Goal: Task Accomplishment & Management: Complete application form

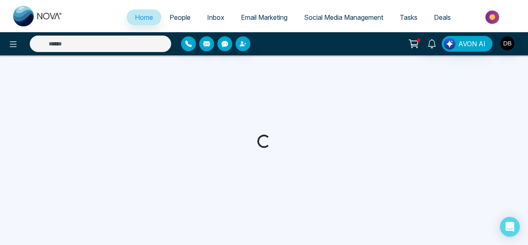
select select "*"
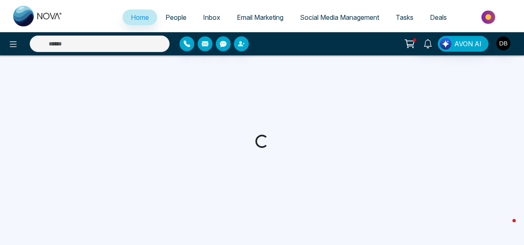
select select "*"
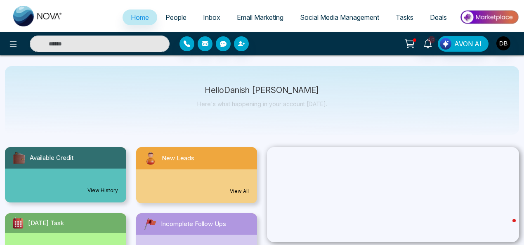
scroll to position [41, 0]
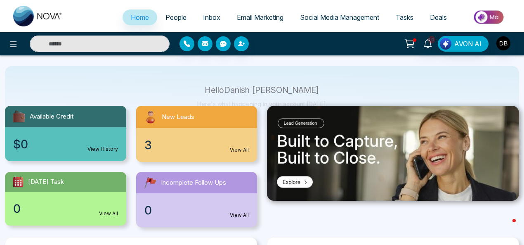
click at [175, 15] on span "People" at bounding box center [175, 17] width 21 height 8
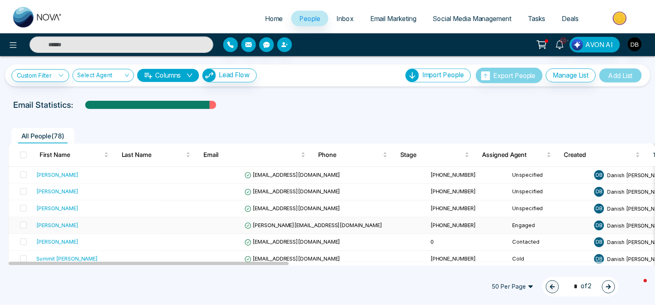
scroll to position [51, 0]
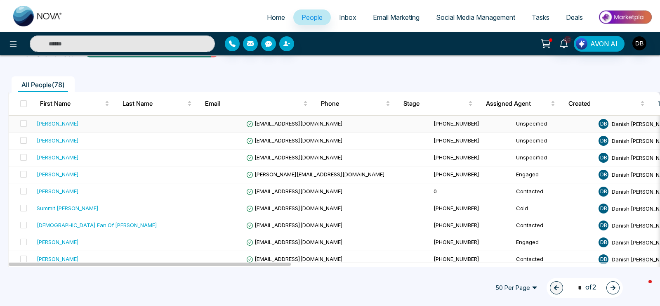
click at [253, 122] on span "[EMAIL_ADDRESS][DOMAIN_NAME]" at bounding box center [294, 123] width 97 height 7
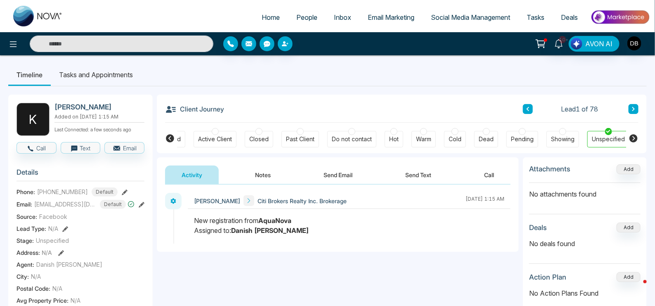
click at [122, 195] on icon at bounding box center [125, 192] width 6 height 6
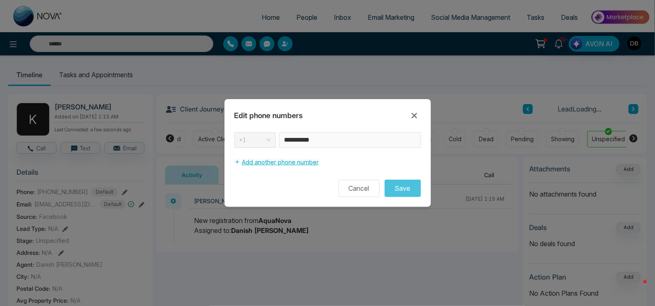
click at [245, 160] on button "Add another phone number" at bounding box center [276, 162] width 84 height 16
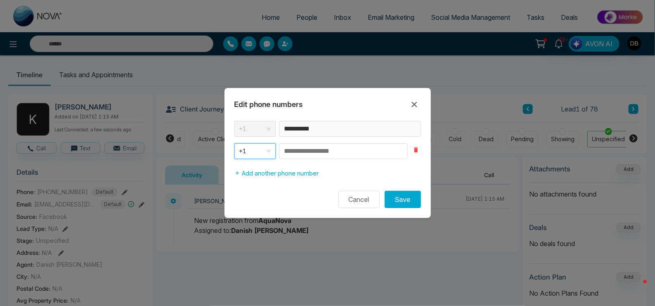
click at [417, 152] on icon "button" at bounding box center [416, 149] width 7 height 7
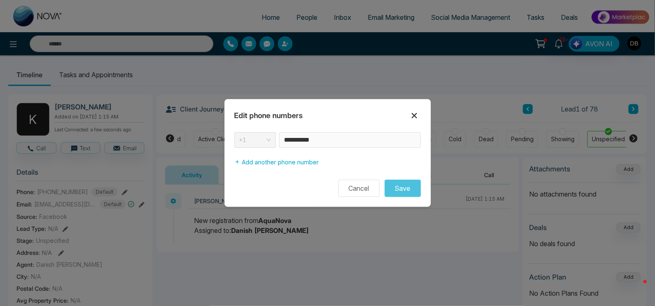
click at [412, 116] on icon at bounding box center [414, 116] width 10 height 10
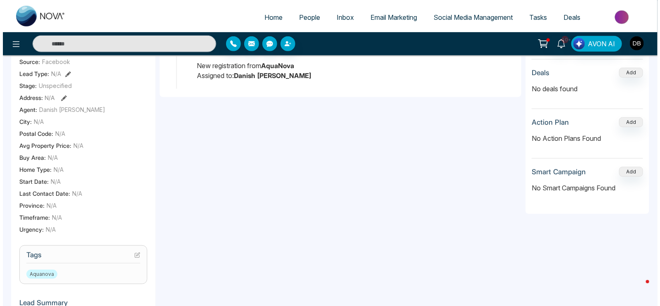
scroll to position [206, 0]
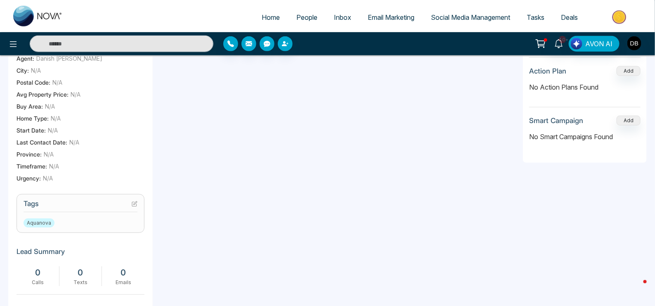
click at [134, 205] on icon at bounding box center [135, 202] width 3 height 3
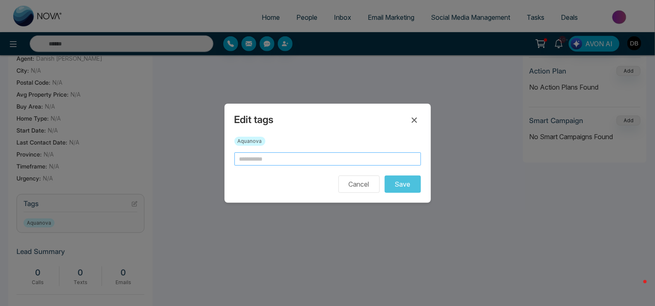
click at [291, 155] on input "text" at bounding box center [327, 158] width 187 height 13
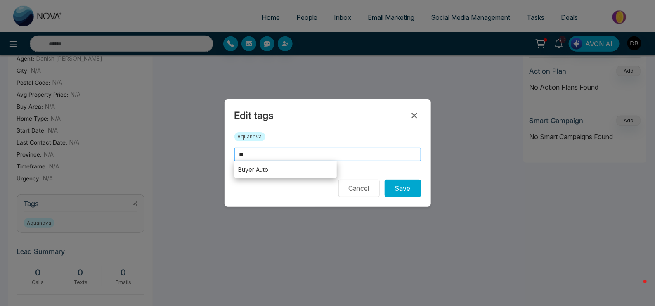
type input "*"
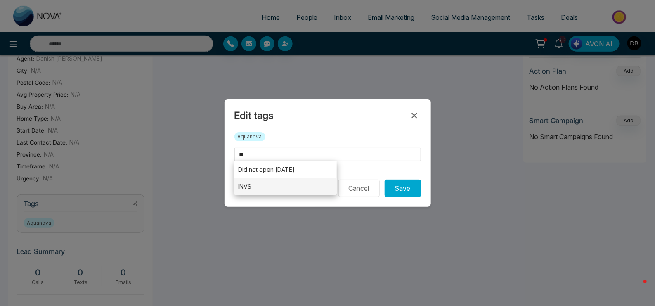
click at [276, 191] on li "INVS" at bounding box center [285, 186] width 103 height 17
type input "****"
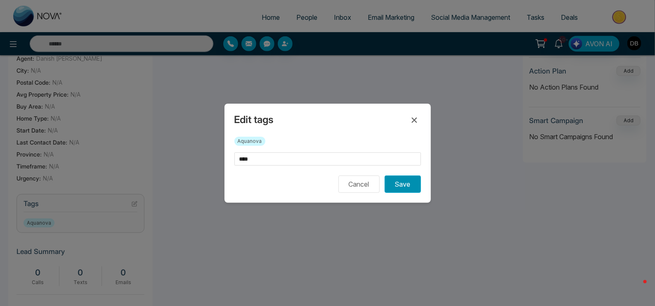
click at [414, 189] on button "Save" at bounding box center [403, 183] width 36 height 17
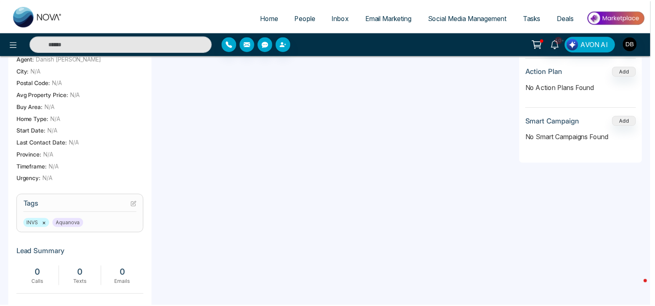
scroll to position [0, 158]
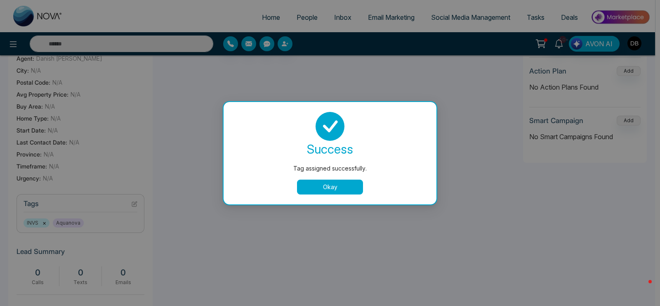
click at [358, 191] on button "Okay" at bounding box center [330, 186] width 66 height 15
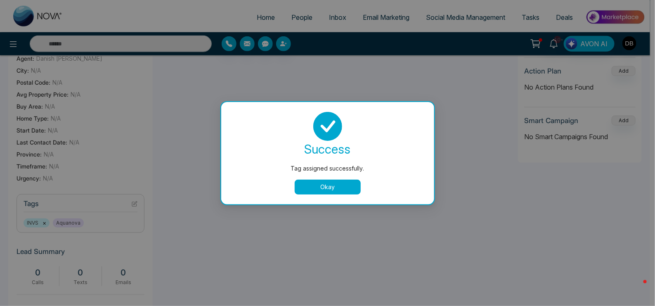
scroll to position [0, 153]
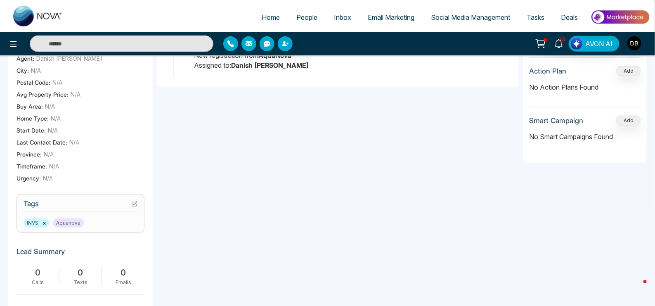
click at [45, 227] on button "×" at bounding box center [44, 222] width 4 height 7
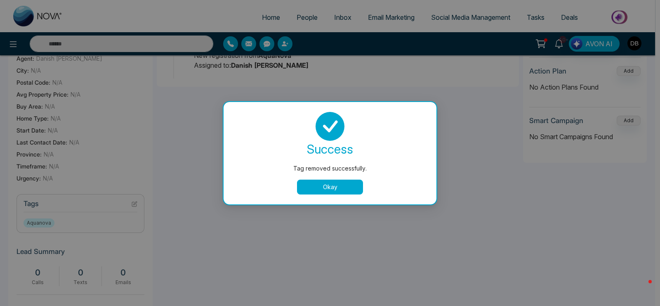
click at [307, 192] on button "Okay" at bounding box center [330, 186] width 66 height 15
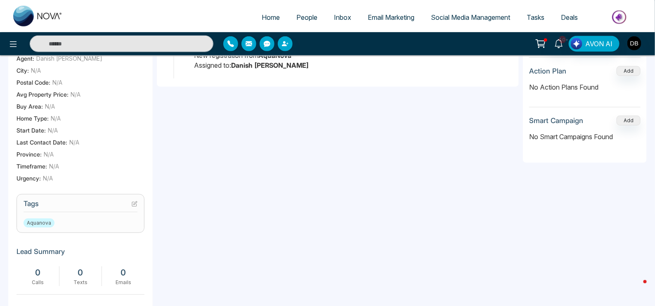
click at [91, 227] on div "Aquanova" at bounding box center [81, 222] width 114 height 9
click at [136, 203] on button at bounding box center [135, 203] width 6 height 7
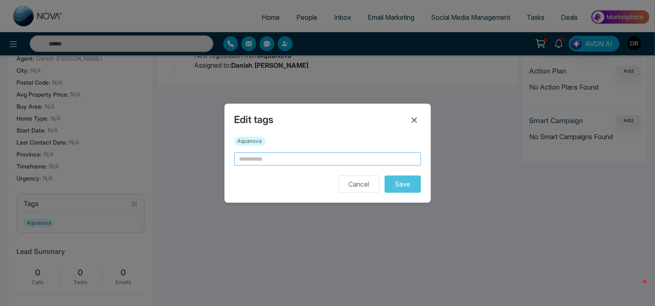
click at [290, 165] on input "text" at bounding box center [327, 158] width 187 height 13
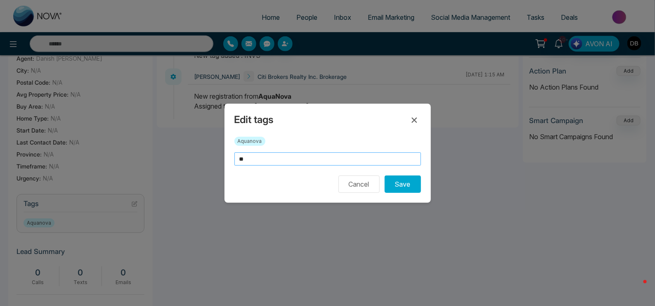
type input "*"
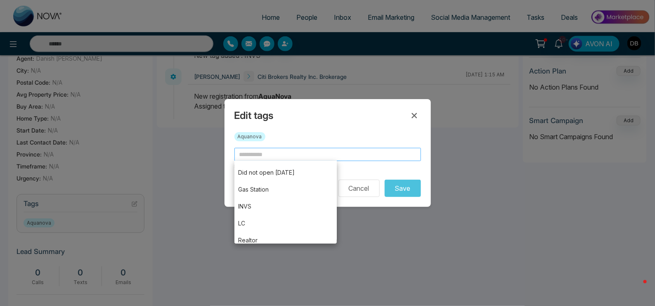
scroll to position [94, 0]
click at [316, 158] on input "text" at bounding box center [327, 154] width 187 height 13
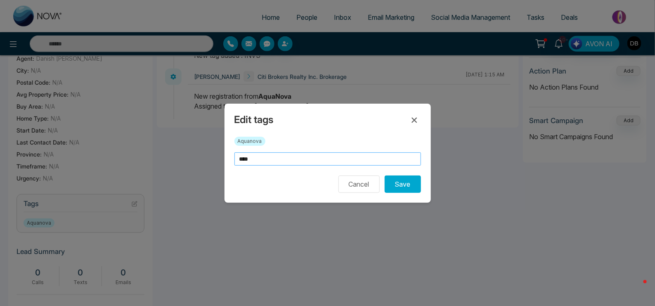
scroll to position [0, 0]
type input "****"
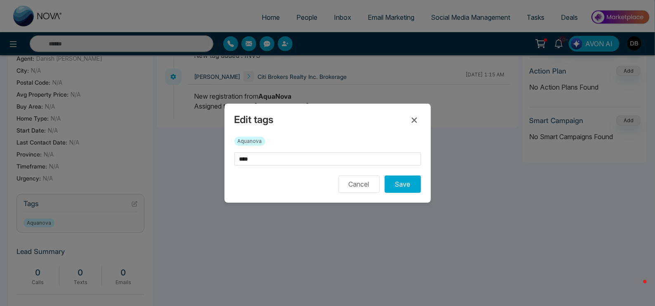
click at [298, 137] on div "Aquanova" at bounding box center [327, 145] width 187 height 16
click at [402, 188] on button "Save" at bounding box center [403, 183] width 36 height 17
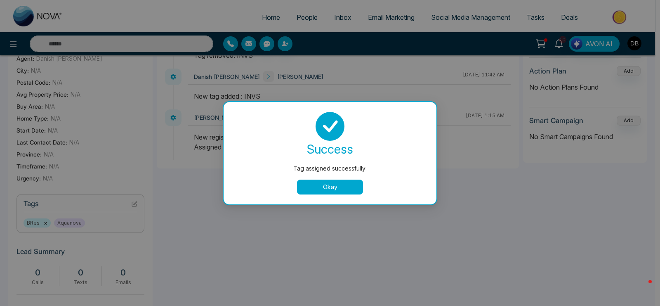
click at [345, 187] on button "Okay" at bounding box center [330, 186] width 66 height 15
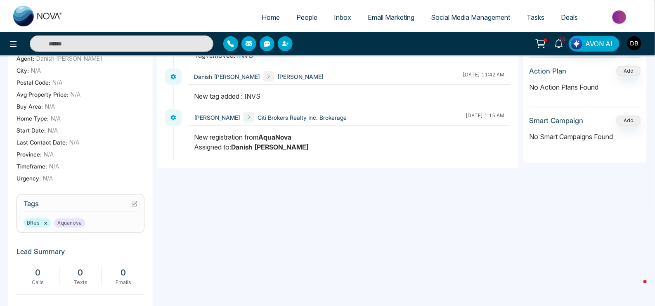
click at [28, 225] on span "BRes ×" at bounding box center [37, 222] width 27 height 9
click at [137, 206] on icon at bounding box center [134, 204] width 5 height 5
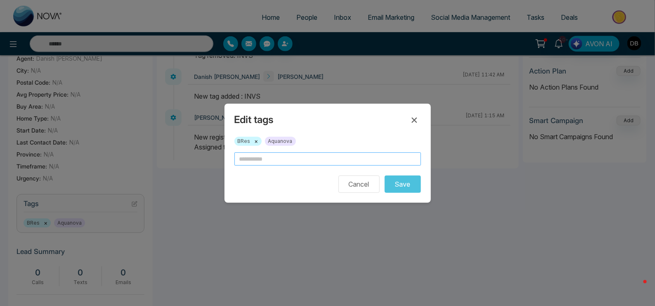
click at [247, 161] on input "text" at bounding box center [327, 158] width 187 height 13
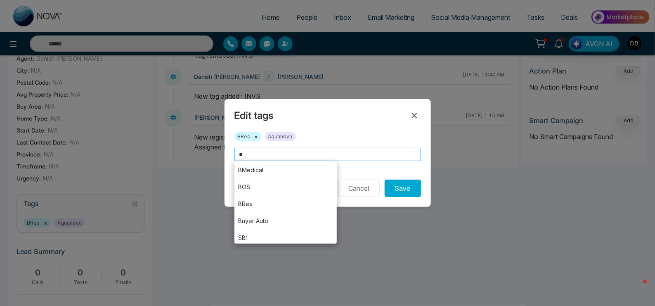
scroll to position [36, 0]
type input "*"
click at [328, 138] on div "BRes × Aquanova" at bounding box center [327, 140] width 187 height 16
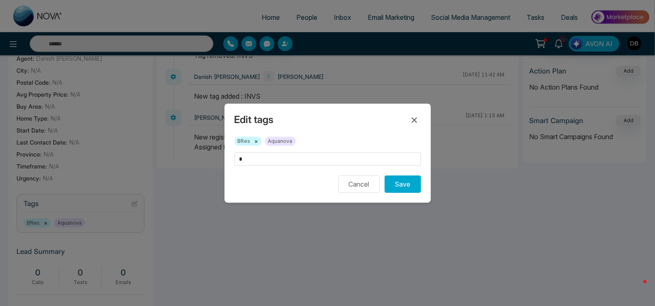
click at [342, 167] on form "* Cancel Save" at bounding box center [327, 172] width 187 height 40
click at [342, 164] on input "*" at bounding box center [327, 158] width 187 height 13
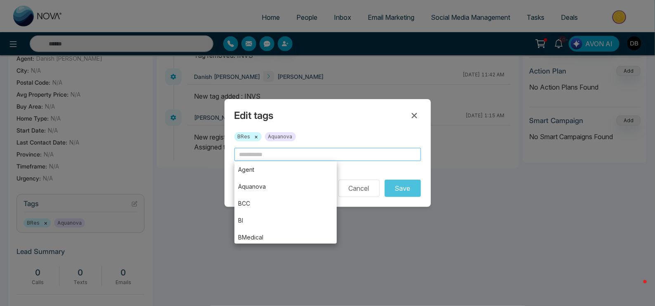
type input "*"
click at [359, 186] on button "Cancel" at bounding box center [358, 187] width 41 height 17
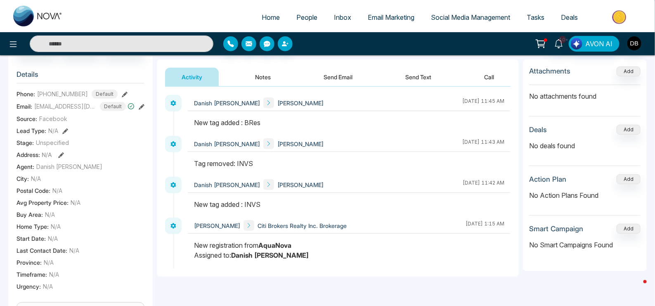
scroll to position [51, 0]
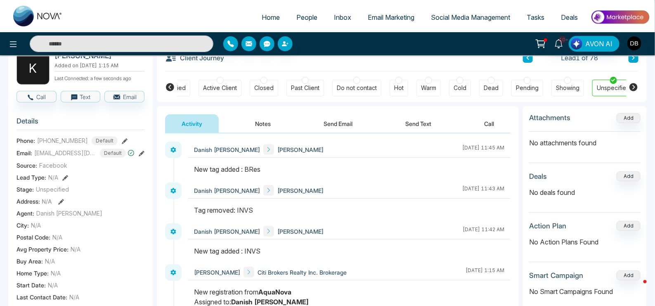
click at [260, 118] on button "Notes" at bounding box center [262, 123] width 49 height 19
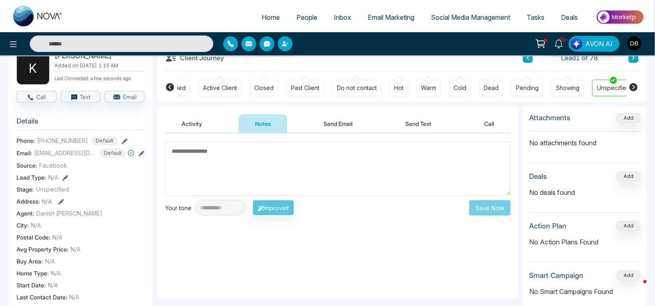
click at [173, 84] on icon at bounding box center [170, 87] width 10 height 10
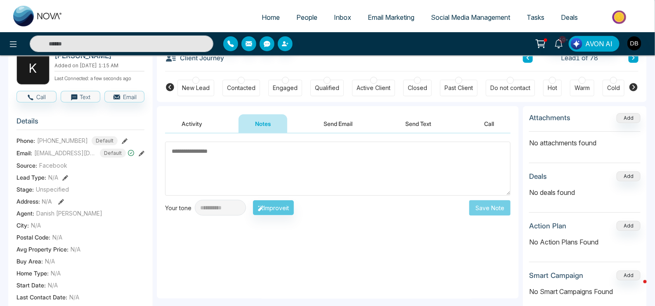
click at [528, 87] on icon at bounding box center [633, 87] width 8 height 8
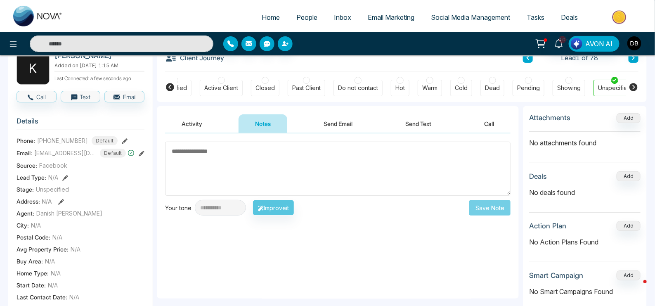
scroll to position [0, 158]
click at [169, 86] on icon at bounding box center [170, 87] width 10 height 10
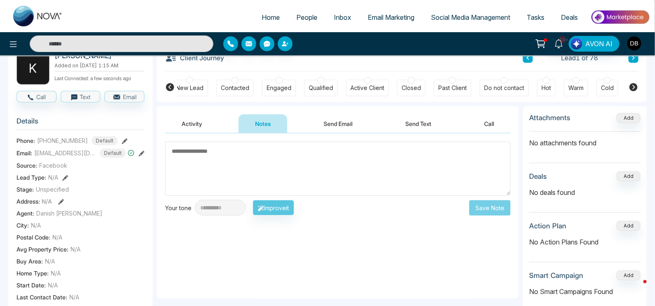
scroll to position [0, 0]
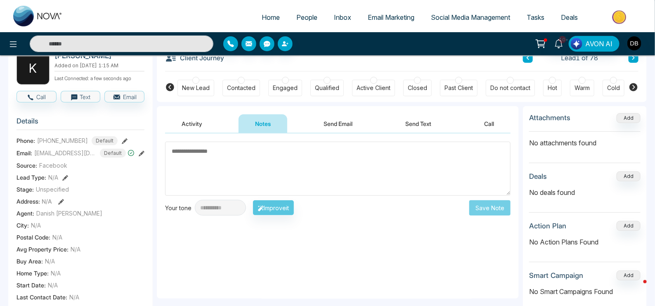
click at [528, 90] on icon at bounding box center [633, 87] width 10 height 10
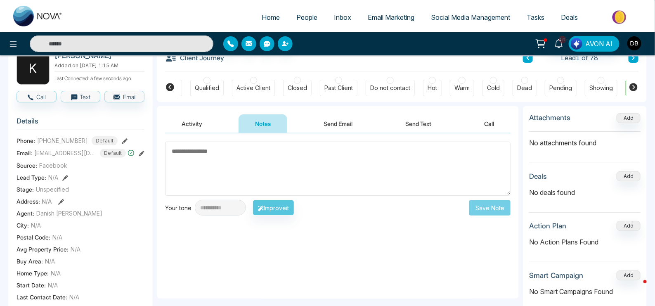
scroll to position [0, 158]
click at [528, 114] on button "Add" at bounding box center [628, 118] width 24 height 10
click at [528, 116] on button "Add" at bounding box center [628, 118] width 24 height 10
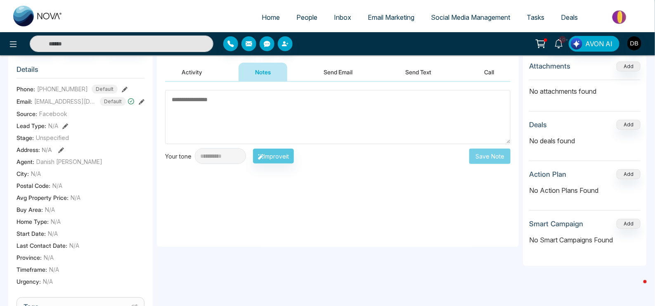
scroll to position [0, 0]
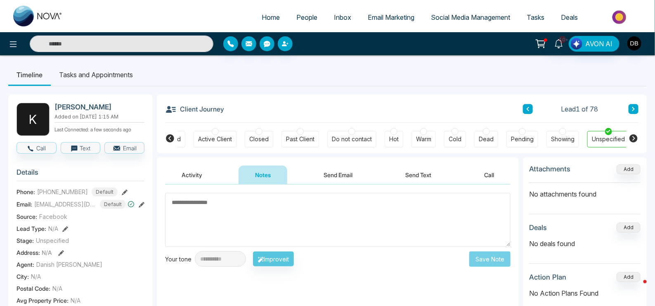
click at [380, 23] on link "Email Marketing" at bounding box center [390, 17] width 63 height 16
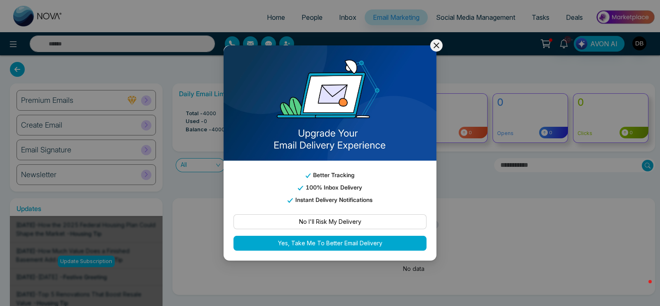
click at [435, 42] on icon at bounding box center [437, 45] width 10 height 10
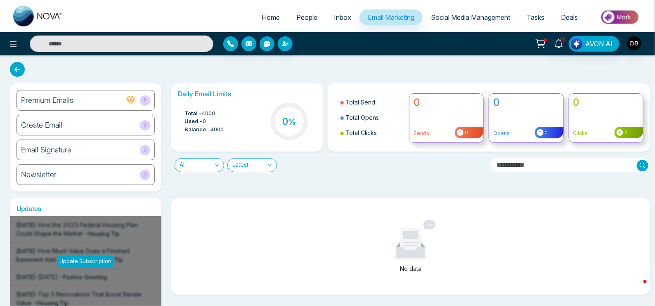
click at [133, 102] on icon at bounding box center [130, 100] width 9 height 9
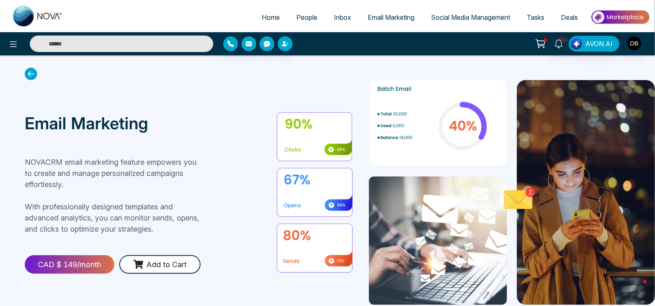
click at [37, 72] on icon at bounding box center [31, 74] width 12 height 12
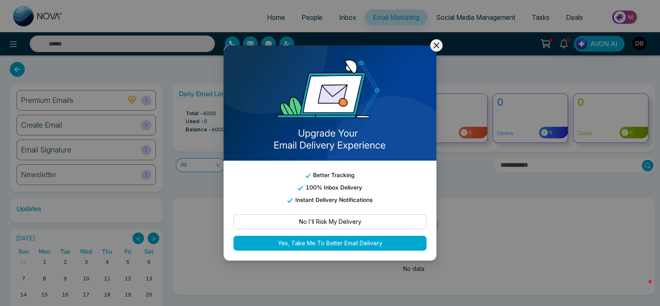
click at [439, 42] on icon at bounding box center [437, 45] width 10 height 10
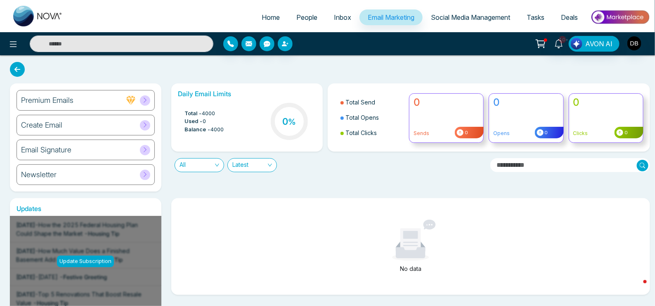
click at [32, 127] on h6 "Create Email" at bounding box center [41, 124] width 41 height 9
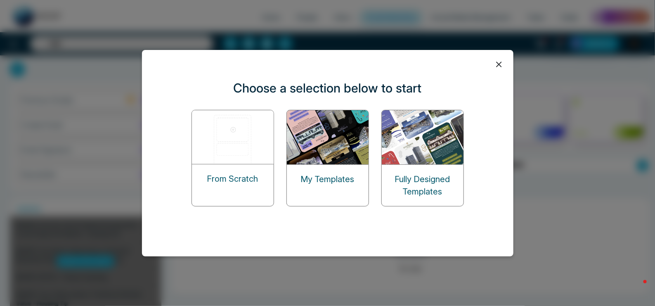
click at [501, 67] on icon at bounding box center [499, 64] width 12 height 12
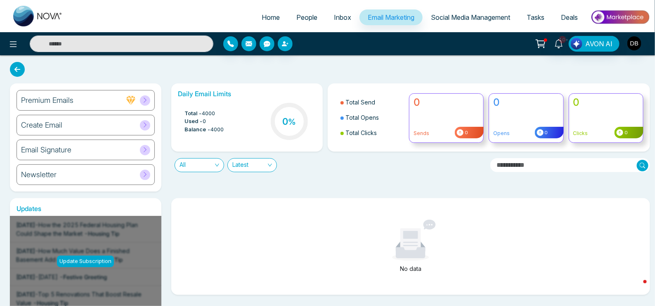
click at [296, 17] on span "People" at bounding box center [306, 17] width 21 height 8
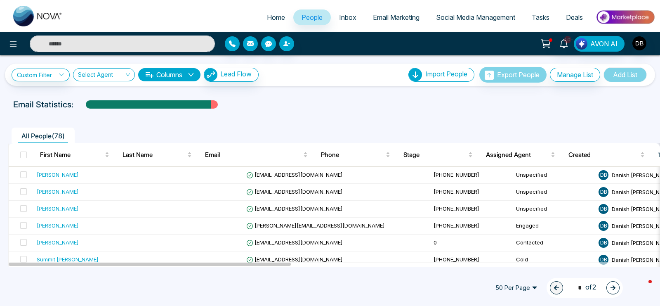
click at [528, 39] on div "10+ AVON AI" at bounding box center [522, 44] width 265 height 16
click at [528, 43] on img "button" at bounding box center [640, 43] width 14 height 14
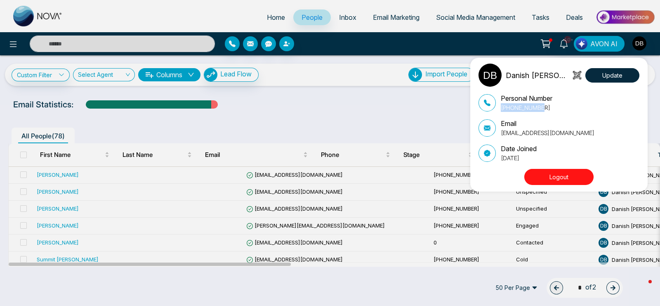
drag, startPoint x: 547, startPoint y: 111, endPoint x: 502, endPoint y: 109, distance: 45.0
click at [502, 109] on p "[PHONE_NUMBER]" at bounding box center [527, 107] width 52 height 9
click at [528, 132] on p "[EMAIL_ADDRESS][DOMAIN_NAME]" at bounding box center [548, 132] width 94 height 9
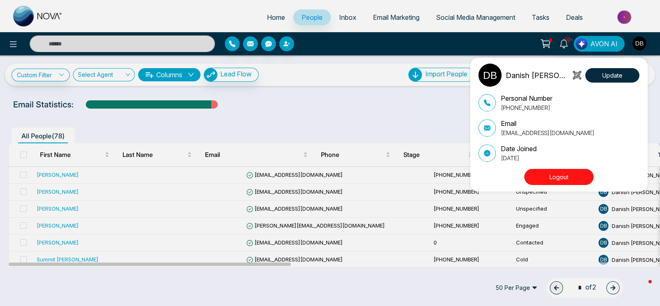
click at [528, 132] on p "[EMAIL_ADDRESS][DOMAIN_NAME]" at bounding box center [548, 132] width 94 height 9
drag, startPoint x: 544, startPoint y: 132, endPoint x: 569, endPoint y: 131, distance: 24.4
click at [528, 131] on div "Email [EMAIL_ADDRESS][DOMAIN_NAME]" at bounding box center [559, 127] width 161 height 19
click at [391, 129] on div "Danish [PERSON_NAME] Update Personal Number [PHONE_NUMBER] Email [EMAIL_ADDRESS…" at bounding box center [330, 153] width 660 height 306
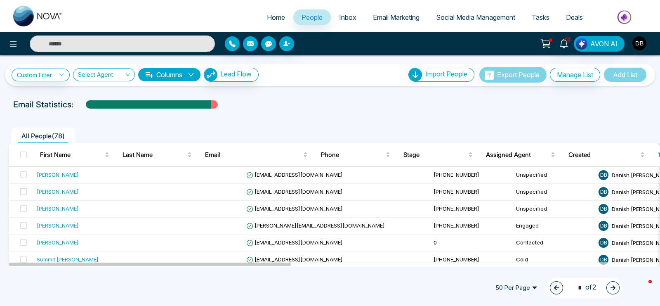
click at [267, 16] on span "Home" at bounding box center [276, 17] width 18 height 8
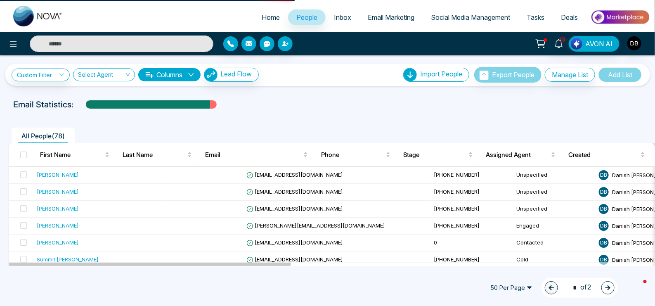
select select "*"
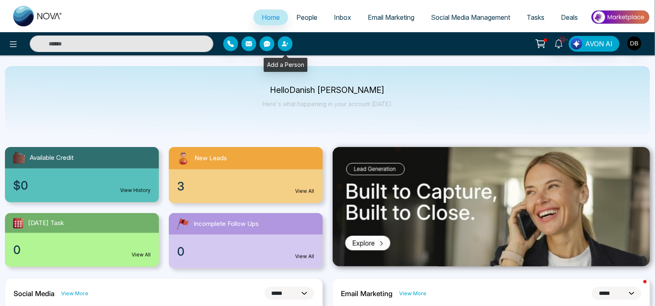
click at [281, 48] on button "button" at bounding box center [285, 43] width 15 height 15
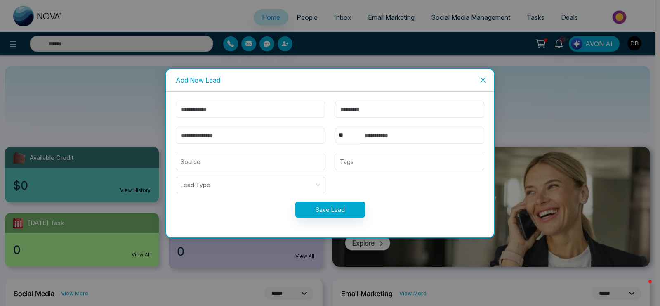
click at [266, 110] on input "text" at bounding box center [250, 110] width 149 height 16
type input "*"
type input "******"
type input "*"
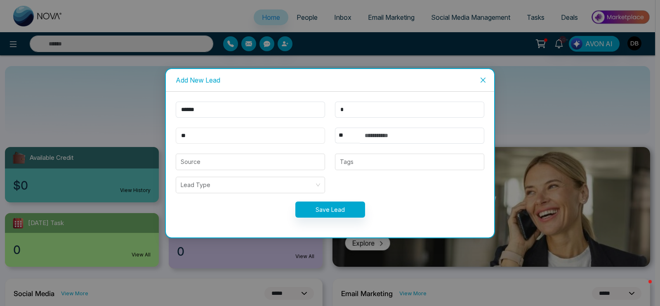
type input "*"
click at [385, 185] on form "**********" at bounding box center [330, 165] width 319 height 126
click at [228, 132] on input "**********" at bounding box center [250, 135] width 149 height 16
type input "**********"
click at [387, 132] on input "text" at bounding box center [422, 135] width 125 height 16
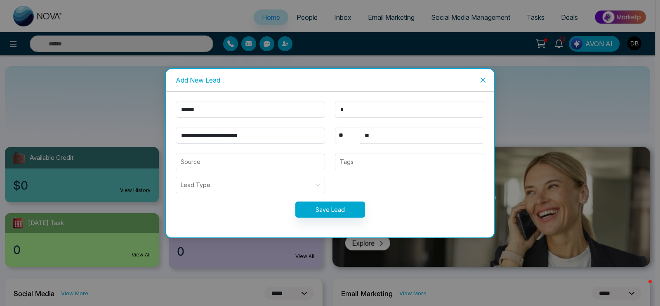
type input "*"
type input "**********"
click at [430, 203] on div "Save Lead" at bounding box center [330, 209] width 319 height 16
click at [339, 204] on button "Save Lead" at bounding box center [330, 209] width 70 height 16
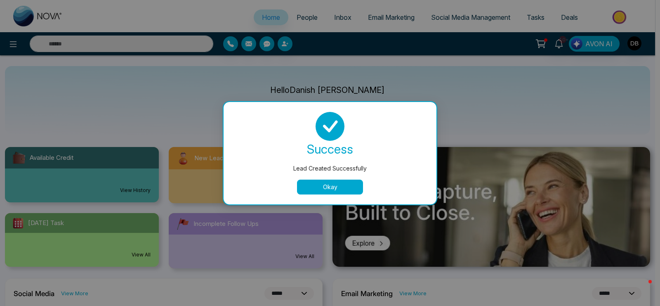
click at [332, 184] on button "Okay" at bounding box center [330, 186] width 66 height 15
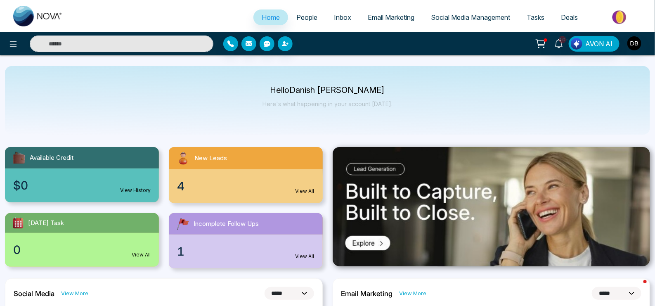
click at [300, 12] on link "People" at bounding box center [307, 17] width 38 height 16
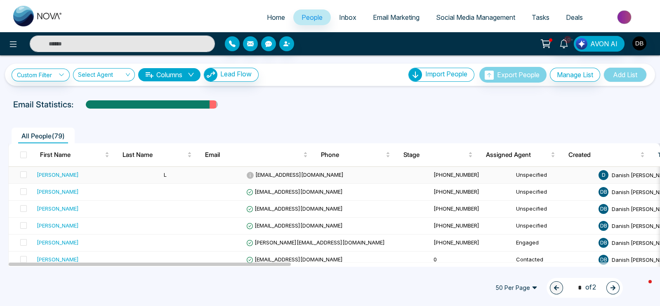
click at [161, 176] on td "L" at bounding box center [202, 175] width 83 height 17
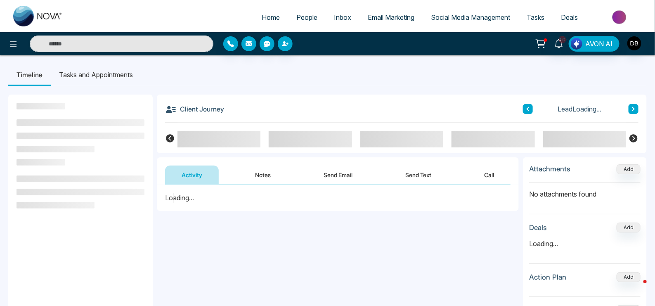
click at [333, 174] on button "Send Email" at bounding box center [338, 174] width 62 height 19
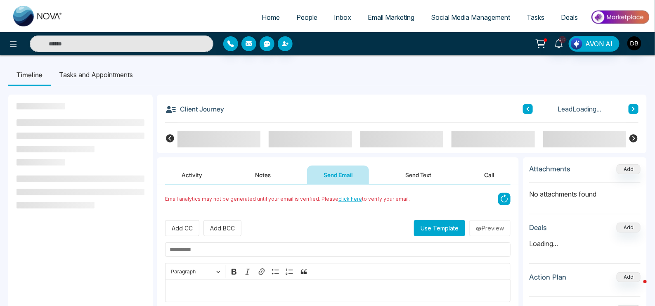
scroll to position [51, 0]
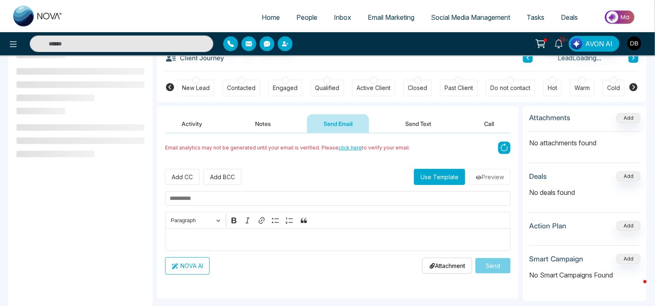
click at [201, 198] on input "text" at bounding box center [337, 198] width 345 height 14
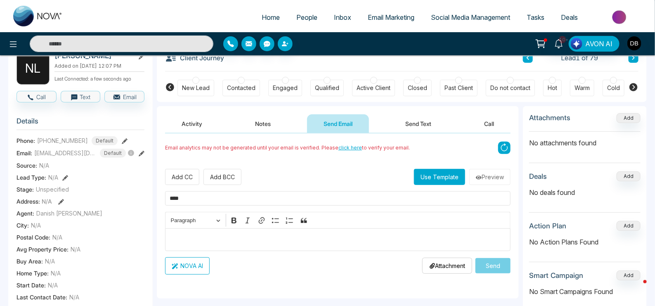
type input "****"
click at [288, 177] on div "Add CC Add BCC Use Template Preview" at bounding box center [337, 177] width 345 height 16
click at [491, 244] on button "Send" at bounding box center [492, 265] width 35 height 15
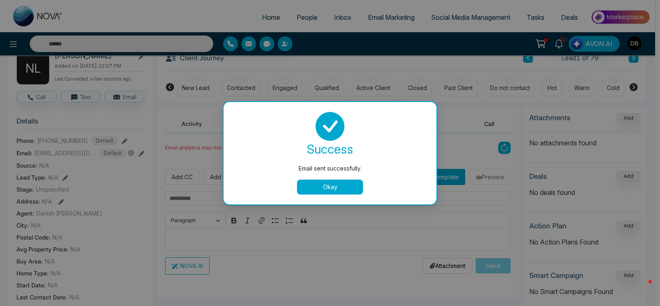
click at [321, 189] on button "Okay" at bounding box center [330, 186] width 66 height 15
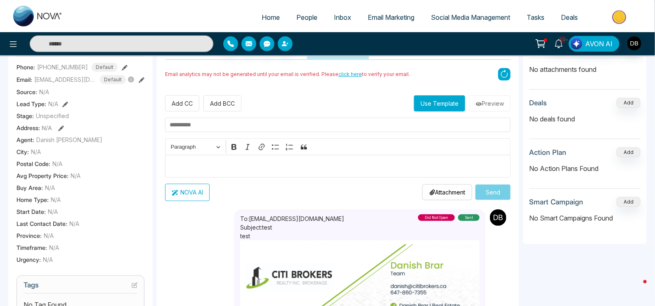
scroll to position [0, 0]
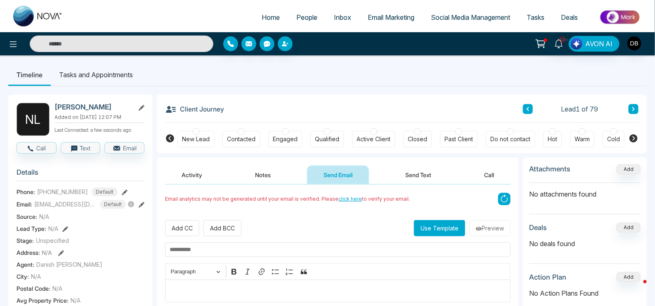
click at [392, 21] on span "Email Marketing" at bounding box center [391, 17] width 47 height 8
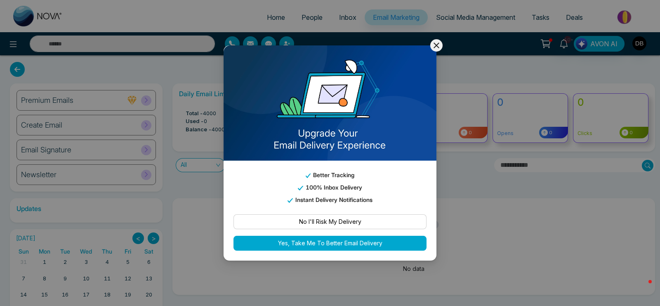
click at [436, 43] on icon at bounding box center [437, 45] width 10 height 10
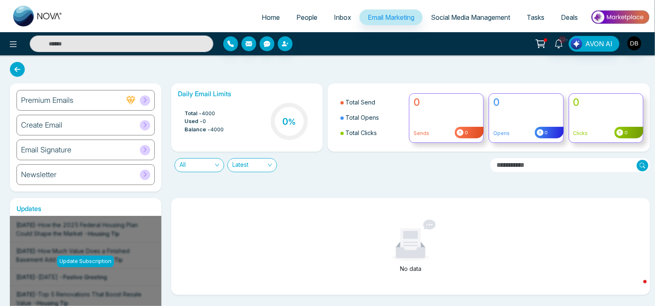
click at [94, 124] on div "Create Email" at bounding box center [86, 125] width 138 height 21
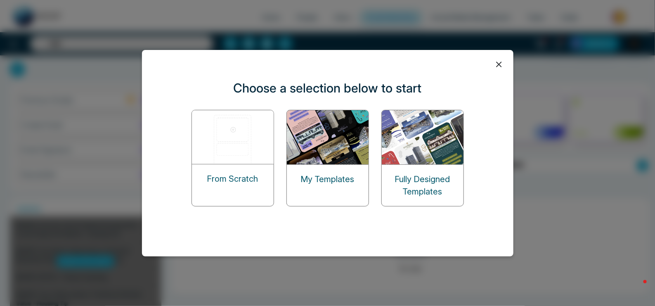
click at [417, 137] on img at bounding box center [423, 137] width 83 height 54
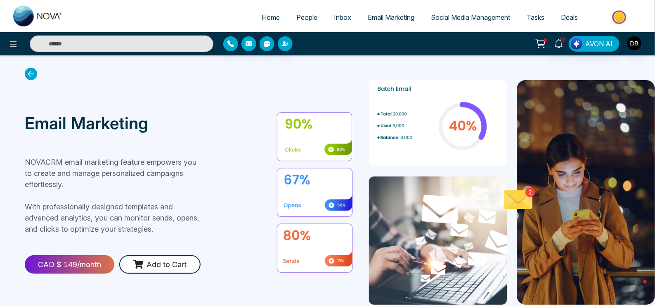
click at [33, 75] on icon at bounding box center [31, 74] width 12 height 12
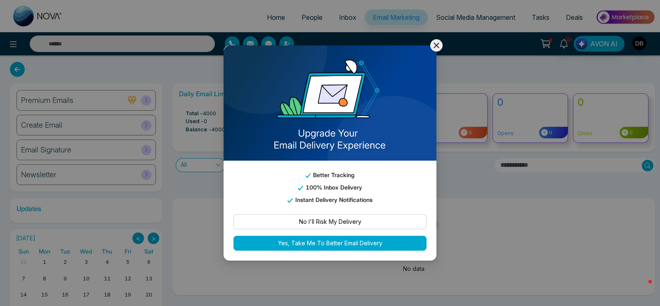
click at [434, 46] on icon at bounding box center [437, 45] width 10 height 10
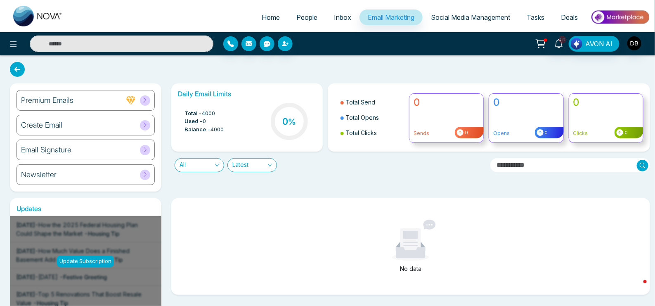
click at [68, 126] on div "Create Email" at bounding box center [86, 125] width 138 height 21
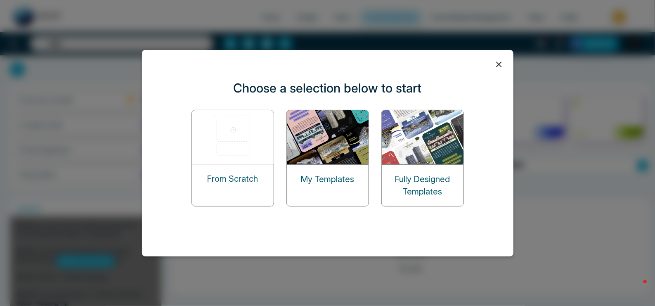
click at [219, 149] on img at bounding box center [233, 137] width 83 height 54
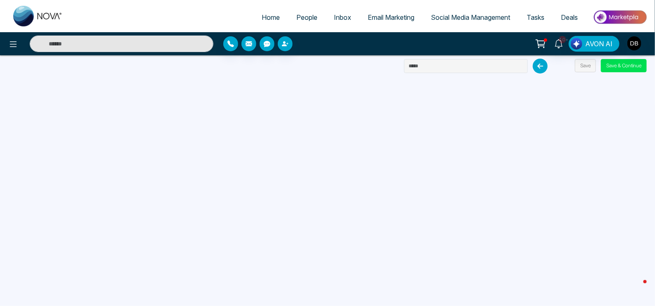
click at [38, 13] on img at bounding box center [38, 16] width 50 height 21
select select "*"
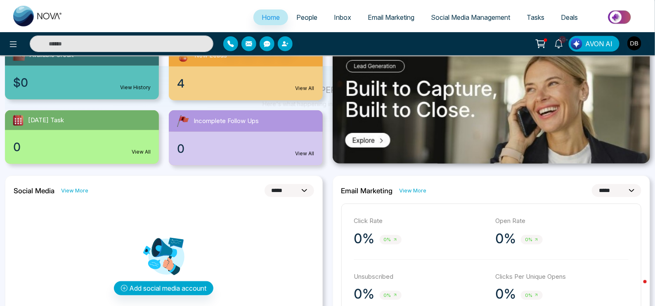
scroll to position [51, 0]
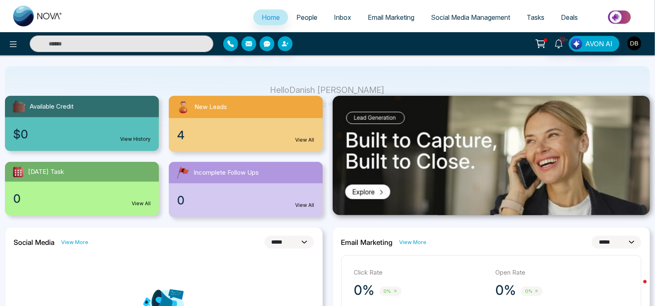
click at [528, 48] on img "button" at bounding box center [634, 43] width 14 height 14
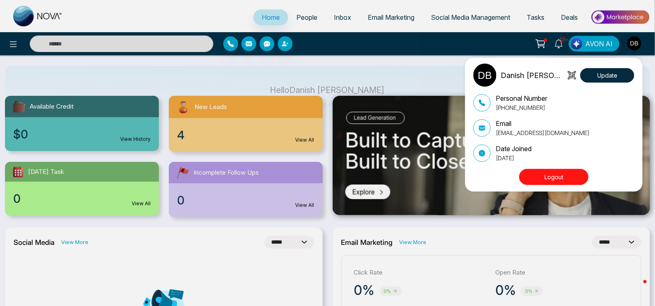
click at [499, 47] on div "Danish [PERSON_NAME] Update Personal Number [PHONE_NUMBER] Email [EMAIL_ADDRESS…" at bounding box center [327, 153] width 655 height 306
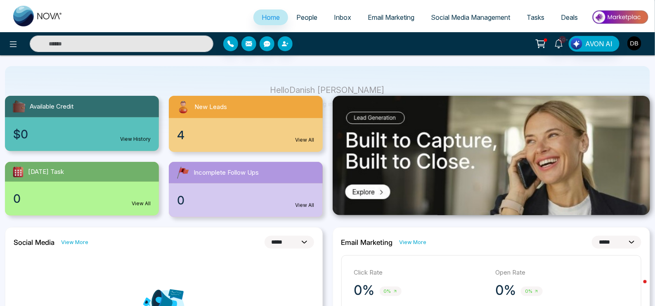
click at [528, 46] on img "button" at bounding box center [634, 43] width 14 height 14
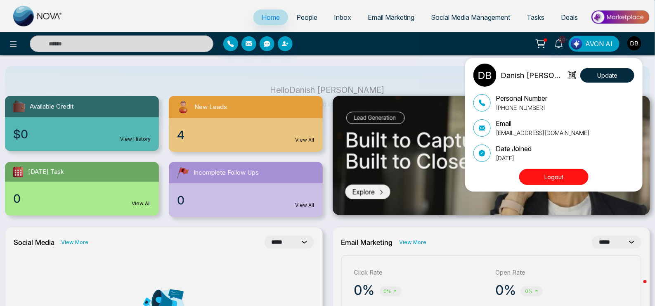
click at [494, 43] on div "Danish [PERSON_NAME] Update Personal Number [PHONE_NUMBER] Email [EMAIL_ADDRESS…" at bounding box center [327, 153] width 655 height 306
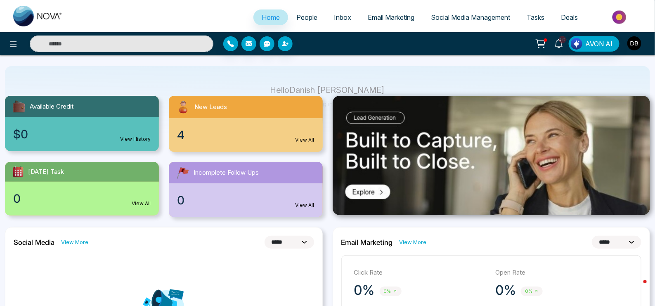
click at [528, 48] on img "button" at bounding box center [634, 43] width 14 height 14
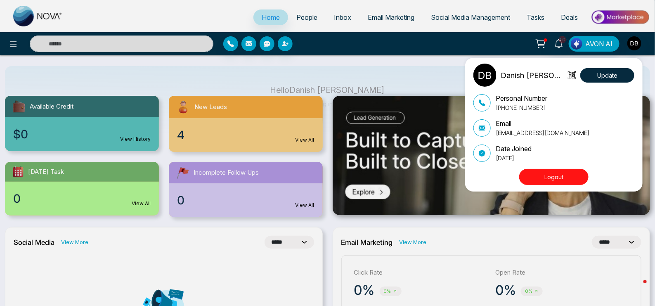
click at [528, 168] on div "Danish [PERSON_NAME] Update Personal Number [PHONE_NUMBER] Email [EMAIL_ADDRESS…" at bounding box center [555, 125] width 165 height 122
click at [528, 171] on button "Logout" at bounding box center [553, 177] width 69 height 16
